Goal: Transaction & Acquisition: Book appointment/travel/reservation

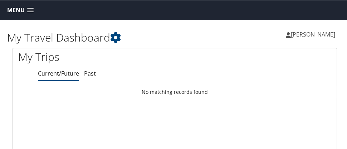
click at [18, 10] on span "Menu" at bounding box center [16, 9] width 18 height 7
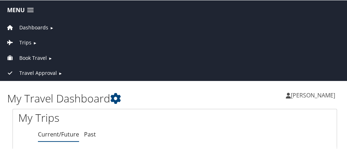
click at [24, 56] on span "Book Travel" at bounding box center [33, 58] width 28 height 8
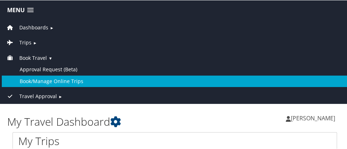
click at [33, 81] on link "Book/Manage Online Trips" at bounding box center [175, 80] width 346 height 11
